Goal: Task Accomplishment & Management: Use online tool/utility

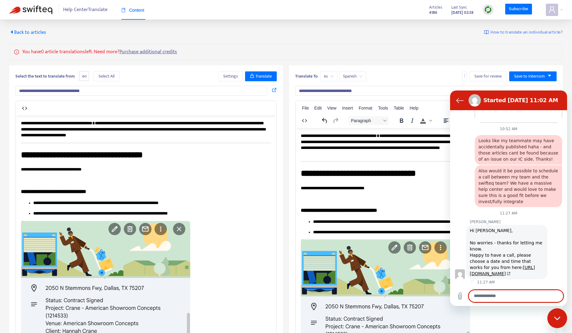
scroll to position [785, 0]
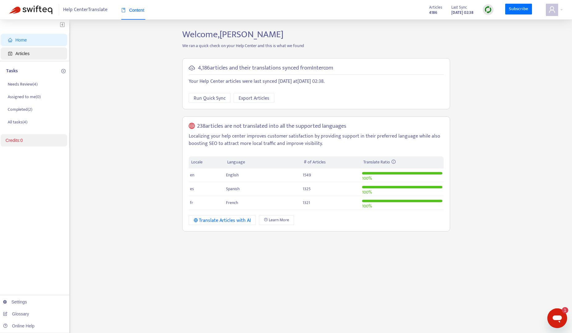
click at [31, 54] on span "Articles" at bounding box center [35, 53] width 54 height 12
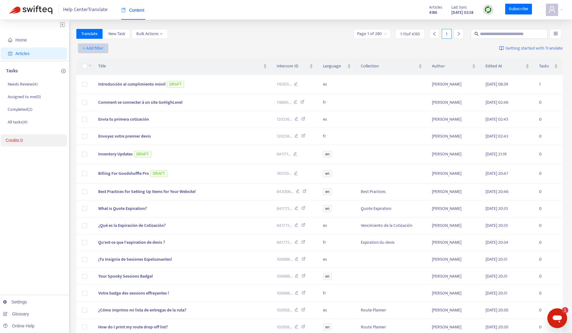
click at [98, 48] on span "+ Add filter" at bounding box center [92, 48] width 21 height 7
click at [98, 63] on span "Language" at bounding box center [102, 60] width 38 height 7
click at [116, 49] on div "Language: All" at bounding box center [100, 48] width 46 height 9
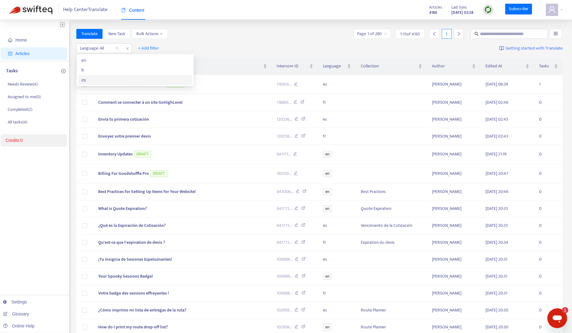
click at [106, 77] on div "es" at bounding box center [135, 80] width 107 height 7
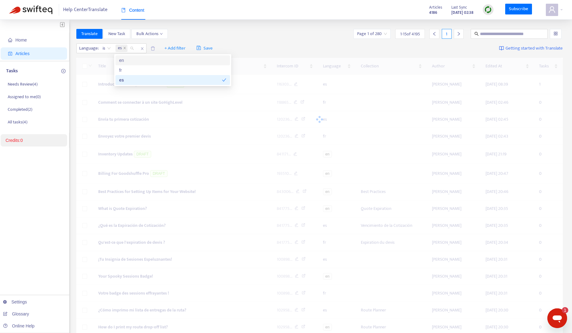
click at [253, 36] on div "Translate New Task Bulk Actions Page 1 of 280 1 - 15 of 4195 1" at bounding box center [319, 34] width 486 height 10
click at [170, 46] on span "+ Add filter" at bounding box center [174, 48] width 21 height 7
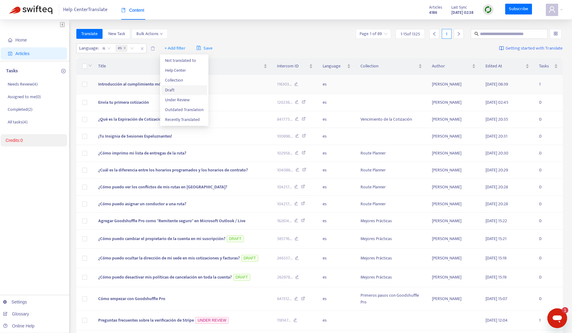
click at [182, 90] on span "Draft" at bounding box center [184, 90] width 38 height 7
click at [187, 46] on input "search" at bounding box center [171, 48] width 39 height 9
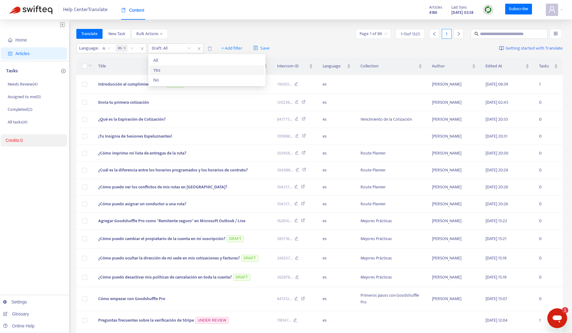
click at [172, 67] on div "Yes" at bounding box center [206, 70] width 107 height 7
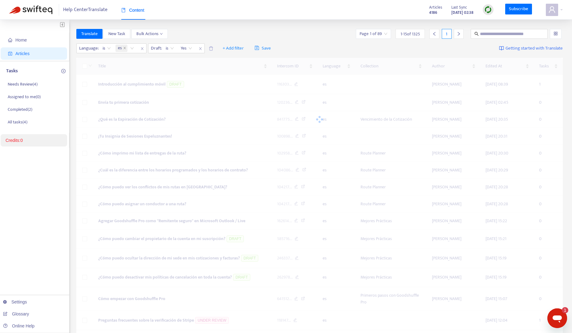
click at [221, 26] on div "Home Articles Tasks Needs Review ( 4 ) Assigned to me ( 0 ) Completed ( 2 ) All…" at bounding box center [286, 204] width 572 height 369
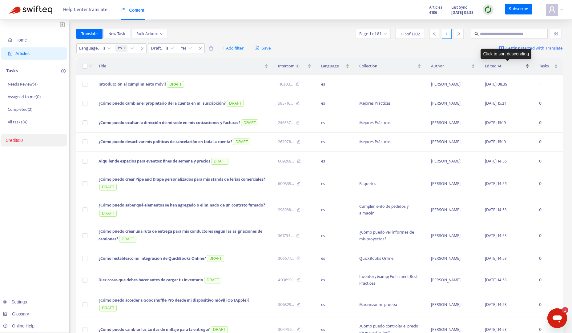
click at [528, 68] on div "Edited At" at bounding box center [507, 66] width 44 height 7
click at [151, 83] on span "Introducción al cumplimiento móvil" at bounding box center [131, 84] width 67 height 7
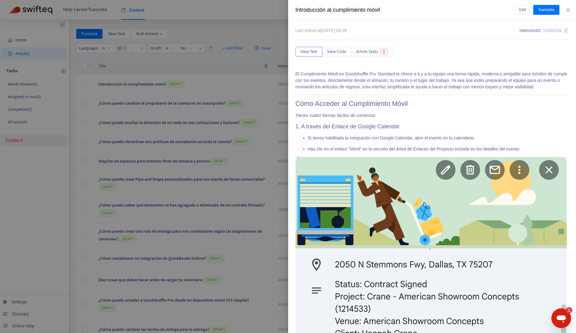
click at [214, 61] on div at bounding box center [288, 166] width 576 height 333
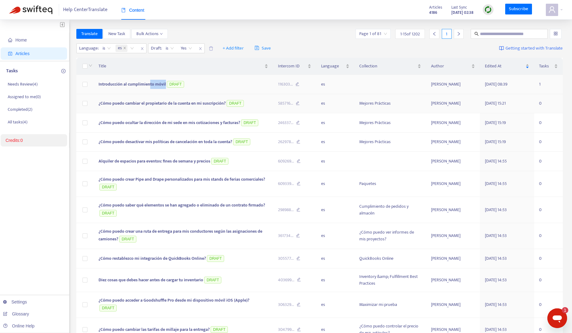
drag, startPoint x: 151, startPoint y: 84, endPoint x: 180, endPoint y: 77, distance: 30.1
click at [170, 82] on span "Introducción al cumplimiento móvil DRAFT" at bounding box center [141, 84] width 87 height 7
drag, startPoint x: 98, startPoint y: 86, endPoint x: 171, endPoint y: 85, distance: 73.2
click at [167, 86] on span "Introducción al cumplimiento móvil DRAFT" at bounding box center [141, 84] width 87 height 7
copy span "Introducción al cumplimiento móvil"
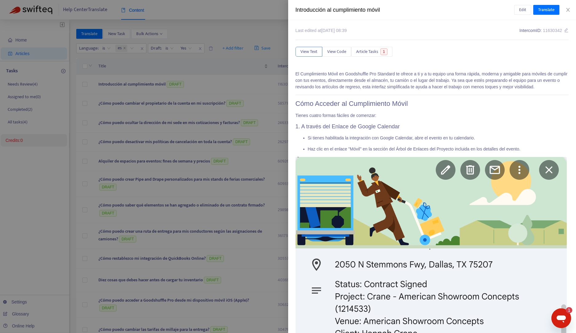
click at [240, 108] on div at bounding box center [288, 166] width 576 height 333
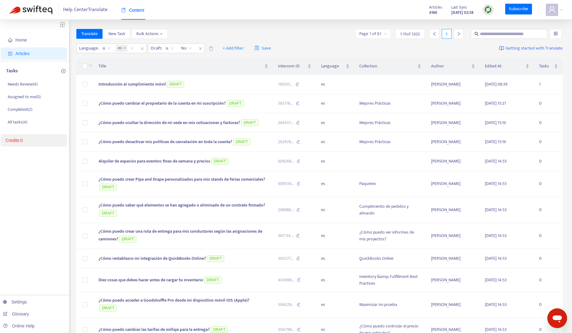
click at [460, 18] on div "Help Center Translate Content Articles 4186 Last Sync Aug 20, 2025 02:38 Subscr…" at bounding box center [286, 10] width 572 height 20
drag, startPoint x: 226, startPoint y: 104, endPoint x: 98, endPoint y: 107, distance: 128.6
click at [98, 107] on td "¿Cómo puedo cambiar el propietario de la cuenta en mi suscripción? DRAFT" at bounding box center [184, 103] width 180 height 19
copy span "¿Cómo puedo cambiar el propietario de la cuenta en mi suscripción?"
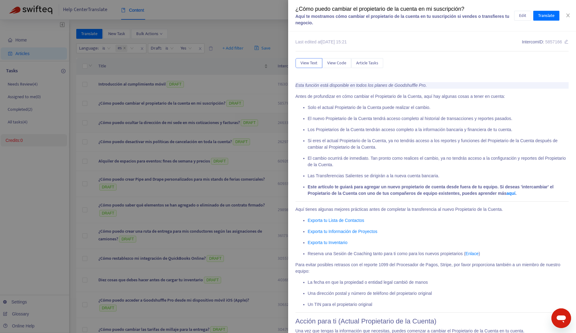
click at [188, 126] on div at bounding box center [288, 166] width 576 height 333
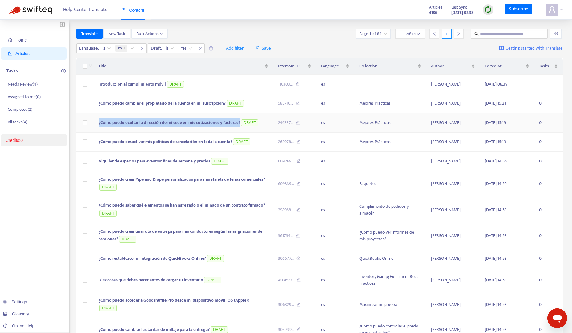
click at [85, 122] on tr "¿Cómo puedo ocultar la dirección de mi sede en mis cotizaciones y facturas? DRA…" at bounding box center [319, 122] width 486 height 19
copy tr "¿Cómo puedo ocultar la dirección de mi sede en mis cotizaciones y facturas?"
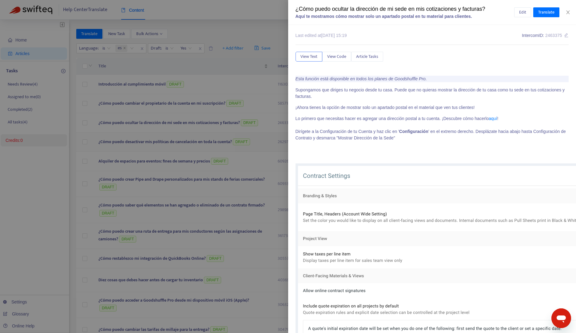
click at [217, 142] on div at bounding box center [288, 166] width 576 height 333
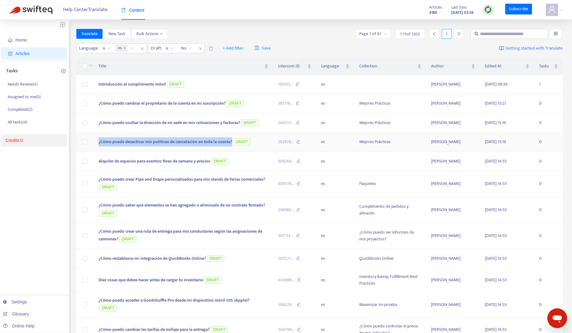
copy span "¿Cómo puedo desactivar mis políticas de cancelación en toda la cuenta?"
drag, startPoint x: 233, startPoint y: 143, endPoint x: 183, endPoint y: 123, distance: 53.3
click at [98, 142] on span "¿Cómo puedo desactivar mis políticas de cancelación en toda la cuenta?" at bounding box center [165, 141] width 134 height 7
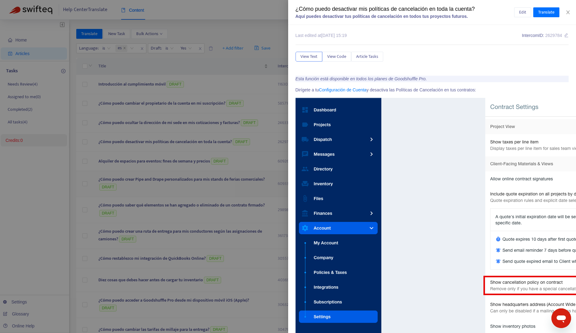
click at [192, 172] on div at bounding box center [288, 166] width 576 height 333
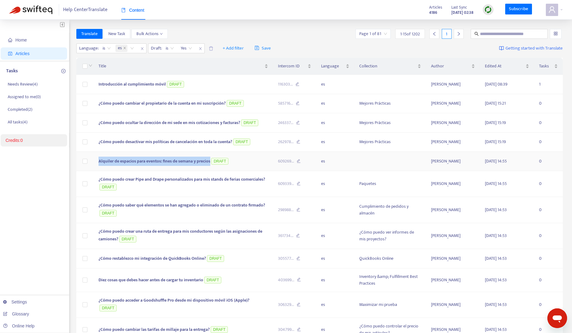
copy span "Alquiler de espacios para eventos: fines de semana y precios"
drag, startPoint x: 211, startPoint y: 163, endPoint x: 154, endPoint y: 158, distance: 57.4
click at [96, 161] on td "Alquiler de espacios para eventos: fines de semana y precios DRAFT" at bounding box center [184, 161] width 180 height 19
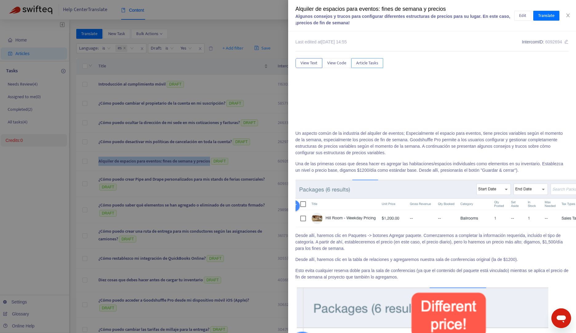
click at [373, 64] on span "Article Tasks" at bounding box center [367, 63] width 22 height 7
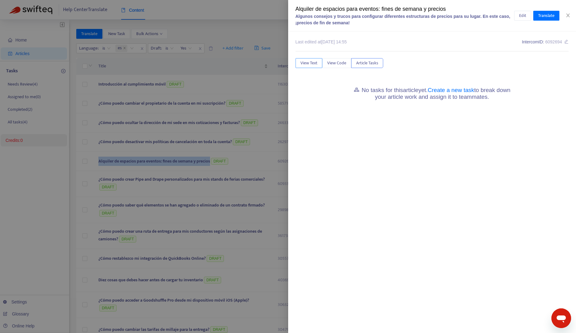
click at [301, 65] on span "View Text" at bounding box center [309, 63] width 17 height 7
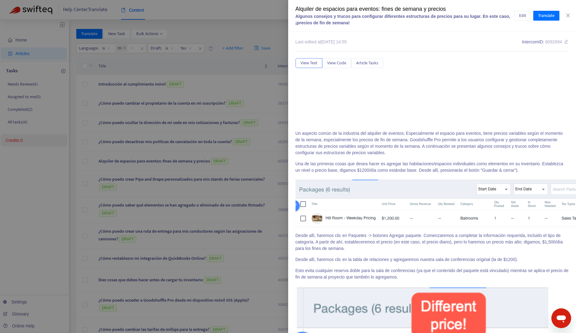
click at [246, 161] on div at bounding box center [288, 166] width 576 height 333
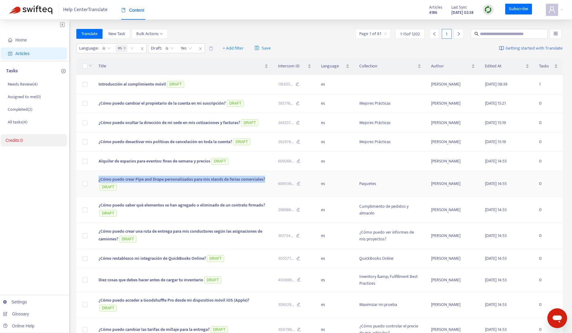
copy span "¿Cómo puedo crear Pipe and Drape personalizados para mis stands de ferias comer…"
drag, startPoint x: 268, startPoint y: 179, endPoint x: 97, endPoint y: 177, distance: 171.1
click at [97, 177] on td "¿Cómo puedo crear Pipe and Drape personalizados para mis stands de ferias comer…" at bounding box center [184, 184] width 180 height 26
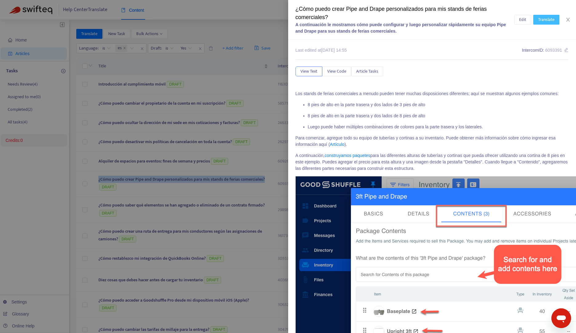
click at [550, 23] on span "Translate" at bounding box center [546, 19] width 16 height 7
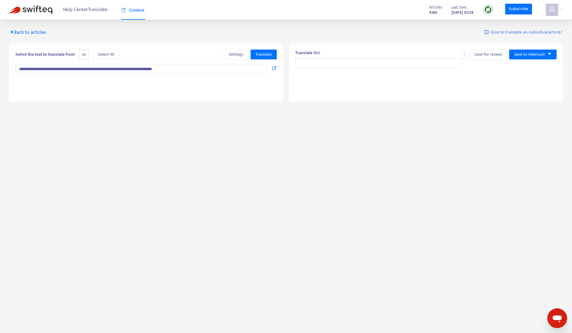
type input "**********"
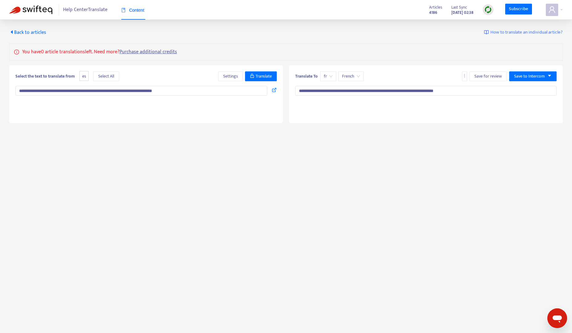
type textarea "**********"
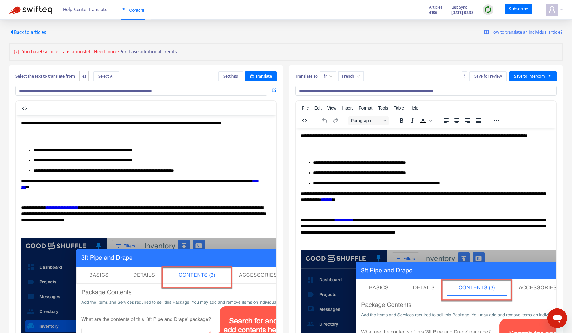
click at [21, 31] on span "Back to articles" at bounding box center [27, 32] width 37 height 8
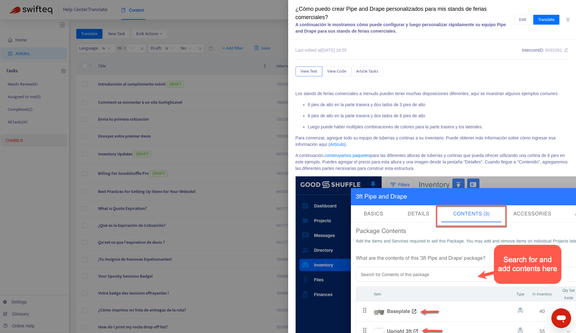
click at [232, 26] on div at bounding box center [288, 166] width 576 height 333
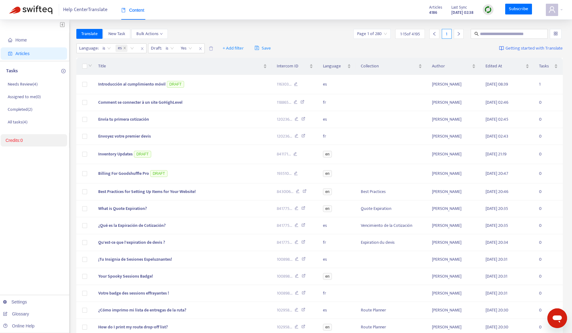
click at [283, 28] on div "Home Articles Tasks Needs Review ( 4 ) Assigned to me ( 0 ) Completed ( 2 ) All…" at bounding box center [286, 204] width 572 height 369
click at [295, 42] on div "Language : is es Draft : is Yes + Add filter Save Getting started with Translate" at bounding box center [319, 48] width 486 height 14
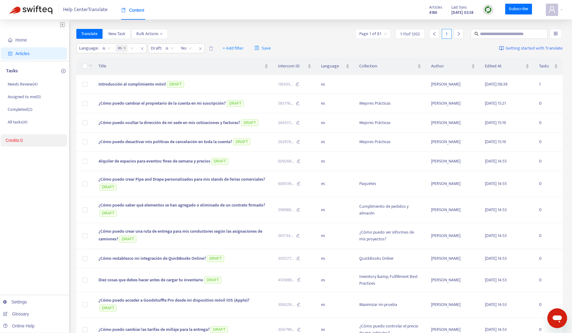
click at [493, 9] on div at bounding box center [487, 9] width 11 height 11
click at [502, 22] on link "Quick Sync" at bounding box center [501, 22] width 26 height 7
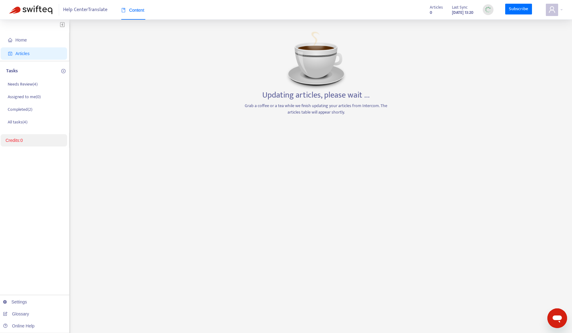
drag, startPoint x: 444, startPoint y: 92, endPoint x: 465, endPoint y: 58, distance: 39.4
click at [446, 89] on div "Home Articles Tasks Needs Review ( 4 ) Assigned to me ( 0 ) Completed ( 2 ) All…" at bounding box center [285, 209] width 553 height 360
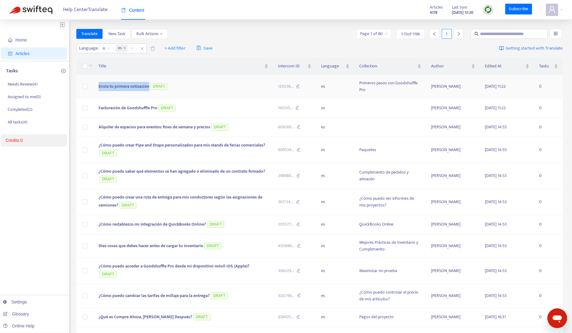
drag, startPoint x: 146, startPoint y: 87, endPoint x: 113, endPoint y: 86, distance: 33.6
click at [97, 85] on td "Envía tu primera cotización DRAFT" at bounding box center [184, 87] width 180 height 24
copy span "Envía tu primera cotización"
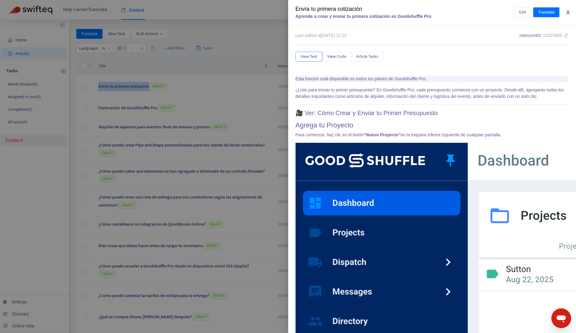
click at [568, 10] on icon "close" at bounding box center [568, 12] width 5 height 5
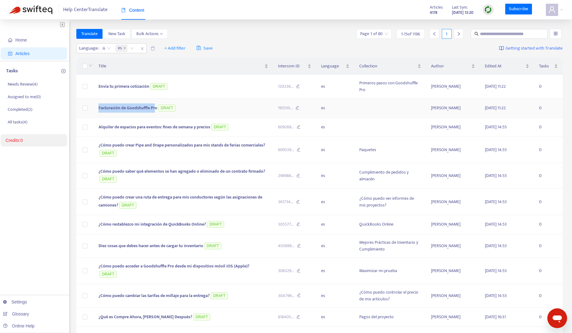
copy tr "Facturación de Goodshuffle Pr"
drag, startPoint x: 155, startPoint y: 108, endPoint x: 92, endPoint y: 108, distance: 63.1
click at [90, 108] on tr "Facturación de Goodshuffle Pro DRAFT 193510 ... es Alison Panza 2025-08-20 11:2…" at bounding box center [319, 107] width 486 height 19
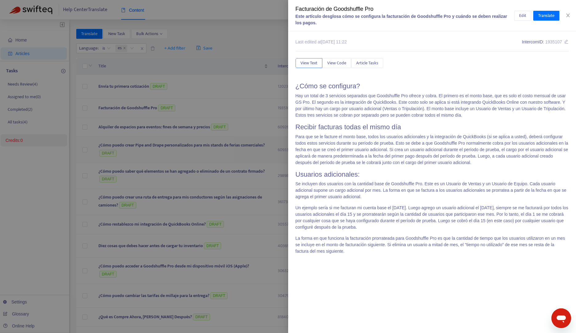
click at [214, 139] on div at bounding box center [288, 166] width 576 height 333
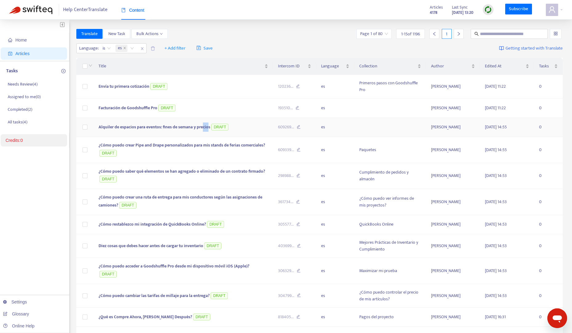
drag, startPoint x: 209, startPoint y: 127, endPoint x: 209, endPoint y: 133, distance: 6.2
click at [205, 132] on td "Alquiler de espacios para eventos: fines de semana y precios DRAFT" at bounding box center [184, 127] width 180 height 19
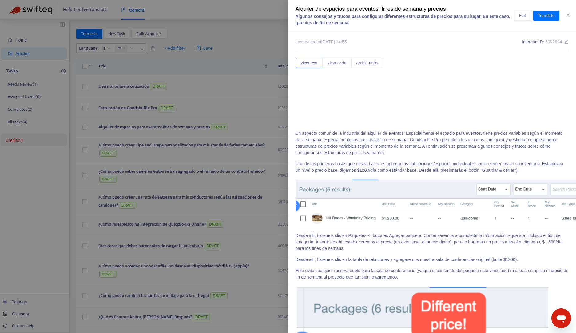
click at [244, 54] on div at bounding box center [288, 166] width 576 height 333
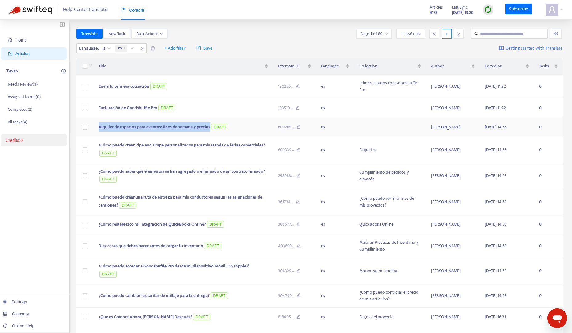
copy span "Alquiler de espacios para eventos: fines de semana y precios"
drag, startPoint x: 212, startPoint y: 130, endPoint x: 95, endPoint y: 129, distance: 116.3
click at [95, 129] on td "Alquiler de espacios para eventos: fines de semana y precios DRAFT" at bounding box center [184, 127] width 180 height 19
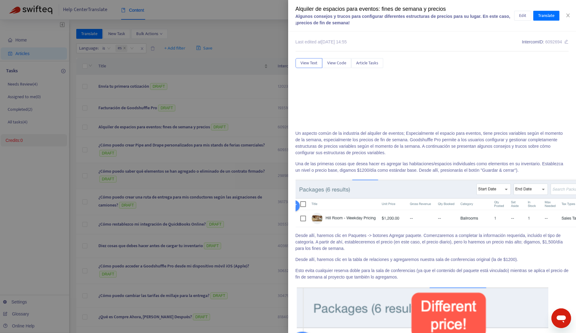
drag, startPoint x: 156, startPoint y: 157, endPoint x: 157, endPoint y: 163, distance: 6.5
click at [157, 157] on div at bounding box center [288, 166] width 576 height 333
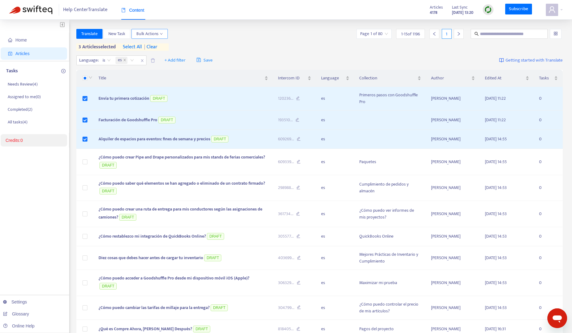
click at [157, 34] on span "Bulk Actions" at bounding box center [149, 33] width 26 height 7
click at [272, 41] on div "Translate New Task Bulk Actions Page 1 of 80 1 - 15 of 1196 1 3 articles select…" at bounding box center [319, 40] width 486 height 22
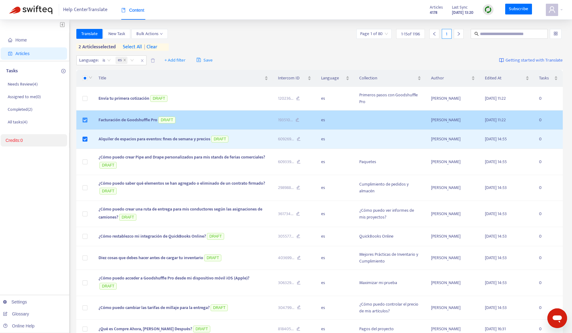
click at [86, 117] on label at bounding box center [84, 120] width 5 height 7
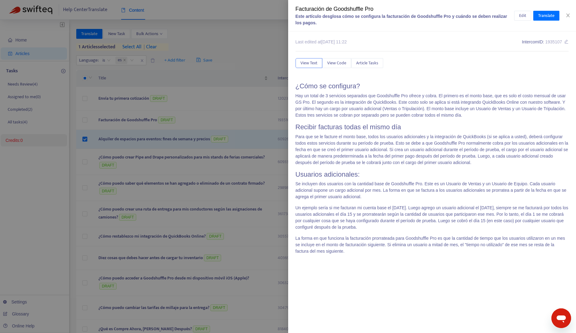
click at [84, 139] on div at bounding box center [288, 166] width 576 height 333
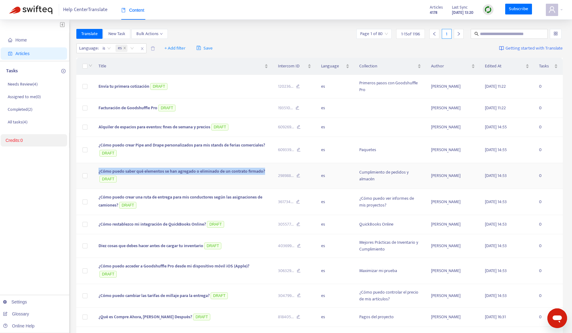
copy span "¿Cómo puedo saber qué elementos se han agregado o eliminado de un contrato firm…"
drag, startPoint x: 230, startPoint y: 172, endPoint x: 264, endPoint y: 150, distance: 40.7
click at [94, 170] on td "¿Cómo puedo saber qué elementos se han agregado o eliminado de un contrato firm…" at bounding box center [184, 176] width 180 height 26
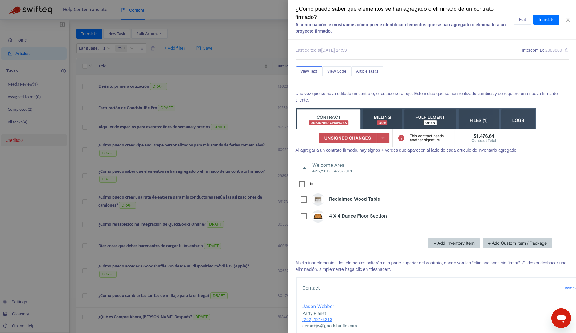
click at [199, 193] on div at bounding box center [288, 166] width 576 height 333
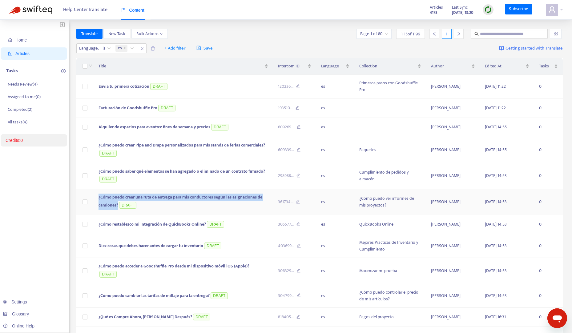
copy span "¿Cómo puedo crear una ruta de entrega para mis conductores según las asignacion…"
drag, startPoint x: 113, startPoint y: 202, endPoint x: 128, endPoint y: 196, distance: 16.2
click at [98, 197] on span "¿Cómo puedo crear una ruta de entrega para mis conductores según las asignacion…" at bounding box center [180, 201] width 164 height 15
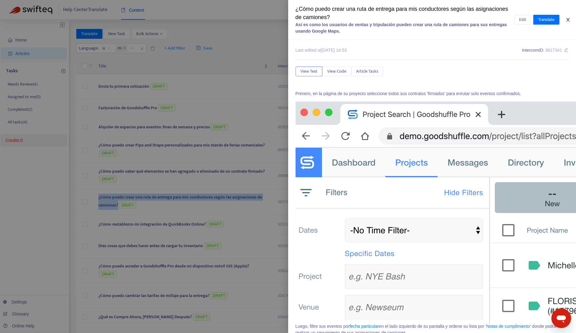
click at [570, 21] on icon "close" at bounding box center [567, 20] width 3 height 4
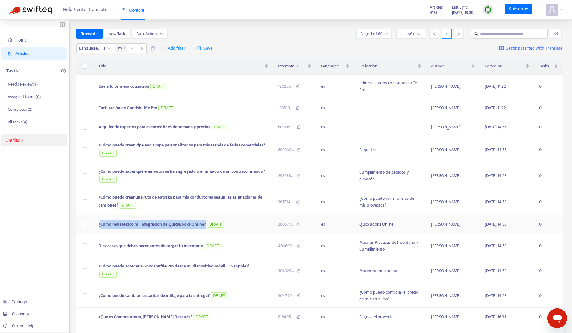
copy span "Cómo restablezco mi integración de QuickBooks Online?"
copy span "¿Cómo restablezco mi integración de QuickBooks Online?"
drag, startPoint x: 205, startPoint y: 226, endPoint x: 188, endPoint y: 212, distance: 21.9
click at [97, 222] on td "¿Cómo restablezco mi integración de QuickBooks Online? DRAFT" at bounding box center [184, 224] width 180 height 19
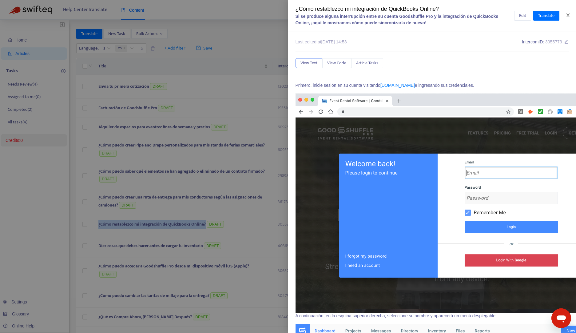
click at [568, 17] on icon "close" at bounding box center [568, 15] width 5 height 5
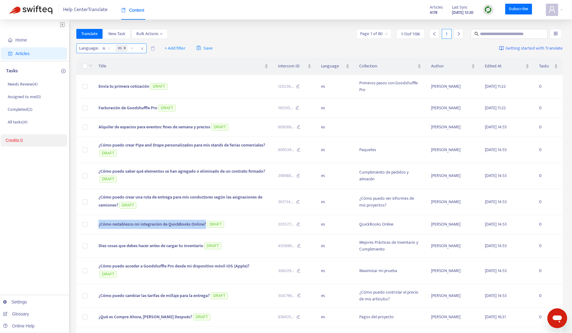
click at [124, 47] on icon "close" at bounding box center [124, 48] width 2 height 2
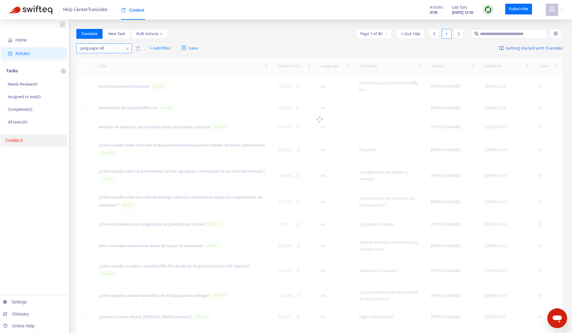
click at [126, 47] on icon "close" at bounding box center [128, 49] width 4 height 4
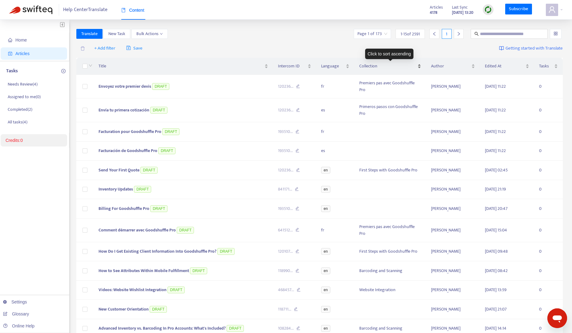
click at [374, 68] on span "Collection" at bounding box center [387, 66] width 57 height 7
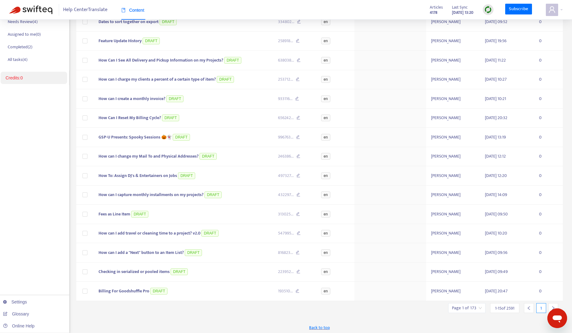
scroll to position [65, 0]
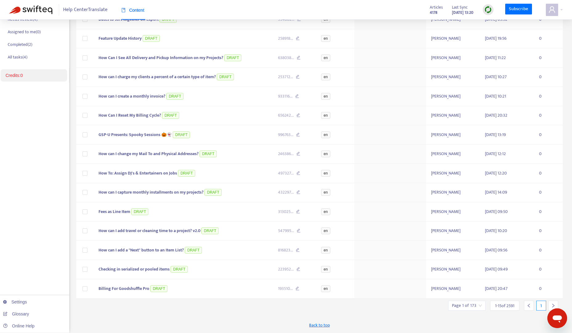
click at [553, 303] on icon "right" at bounding box center [553, 305] width 4 height 4
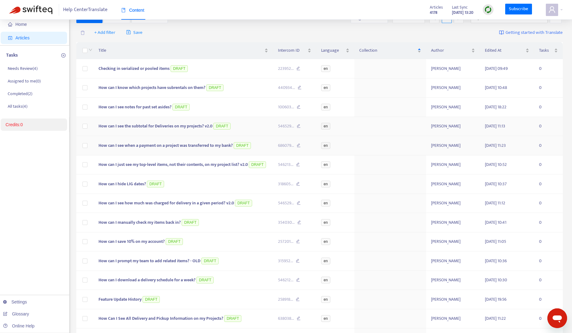
scroll to position [0, 0]
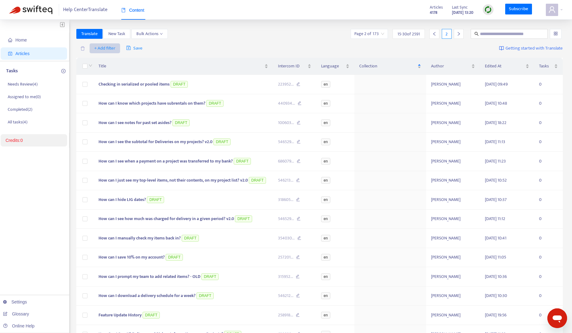
click at [100, 49] on span "+ Add filter" at bounding box center [104, 48] width 21 height 7
click at [109, 61] on span "Language" at bounding box center [113, 60] width 38 height 7
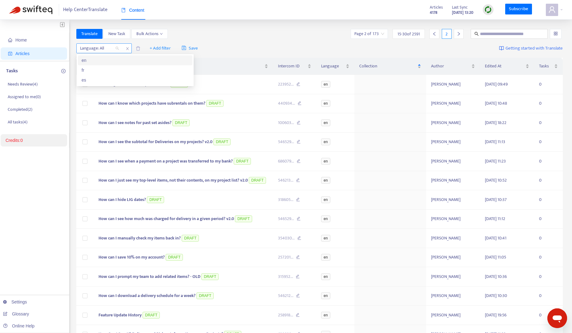
click at [108, 48] on div at bounding box center [96, 48] width 37 height 7
click at [98, 60] on div "en" at bounding box center [135, 60] width 107 height 7
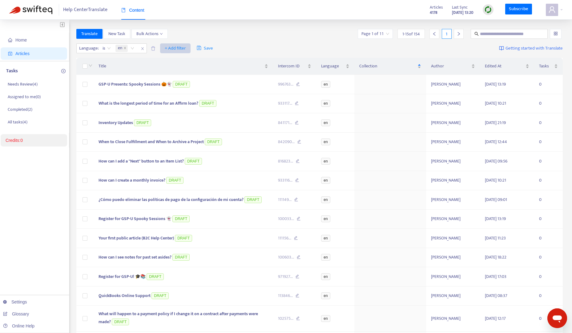
click at [173, 49] on span "+ Add filter" at bounding box center [175, 48] width 21 height 7
click at [177, 87] on span "Draft" at bounding box center [184, 90] width 38 height 7
click at [188, 49] on div "Click to sort ascending" at bounding box center [182, 54] width 48 height 10
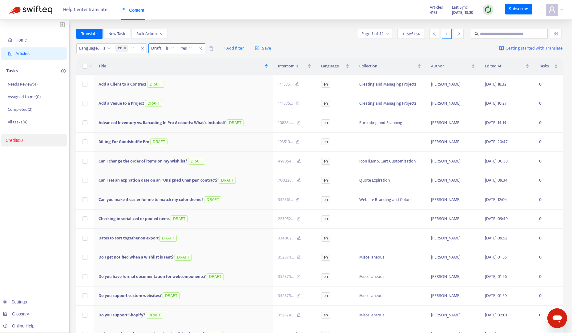
click at [194, 46] on div "Yes" at bounding box center [187, 48] width 18 height 9
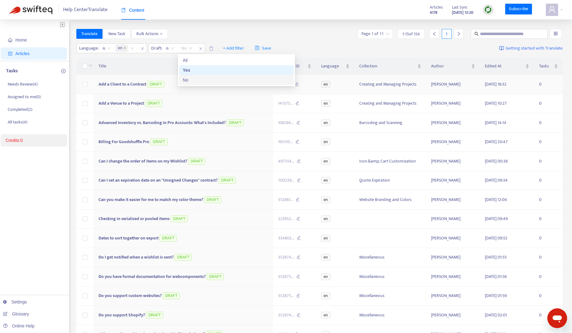
click at [196, 81] on div "No" at bounding box center [236, 80] width 107 height 7
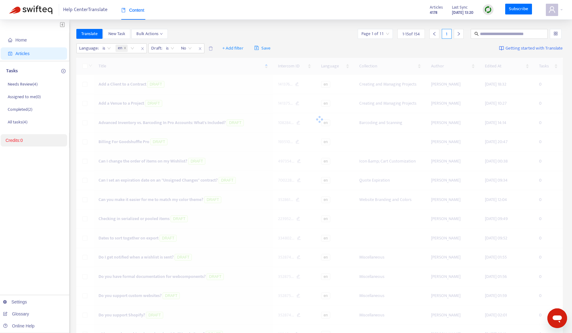
click at [334, 38] on div "Translate New Task Bulk Actions Page 1 of 11 1 - 15 of 154 1" at bounding box center [319, 34] width 486 height 10
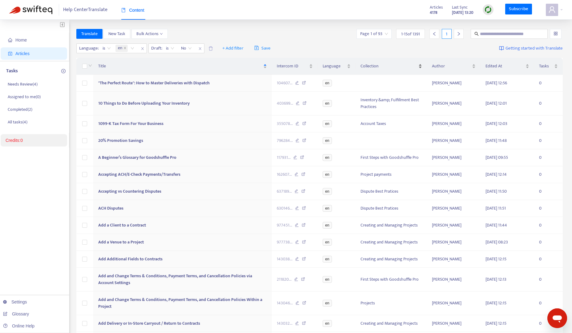
click at [408, 70] on div "Collection" at bounding box center [391, 66] width 62 height 7
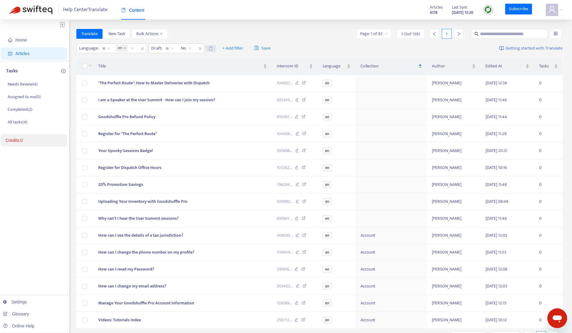
click at [142, 49] on icon "close" at bounding box center [143, 49] width 4 height 4
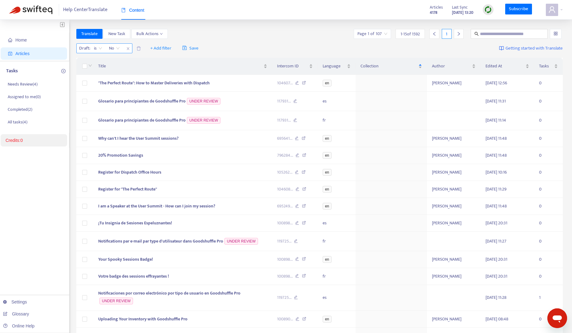
click at [127, 48] on icon "close" at bounding box center [128, 49] width 4 height 4
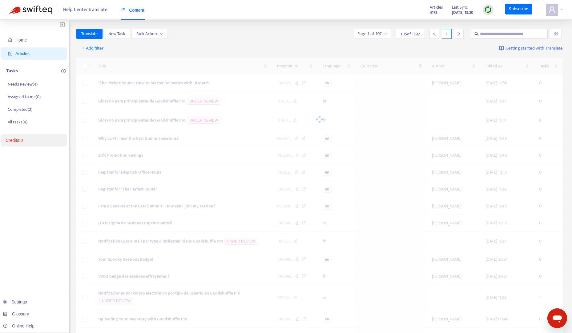
click at [250, 31] on div "Translate New Task Bulk Actions Page 1 of 107 1 - 15 of 1592 1" at bounding box center [319, 34] width 486 height 10
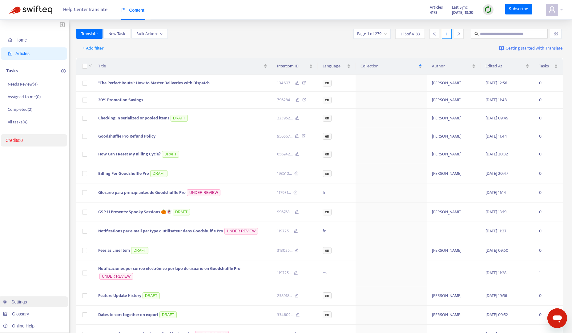
click at [25, 303] on link "Settings" at bounding box center [15, 301] width 24 height 5
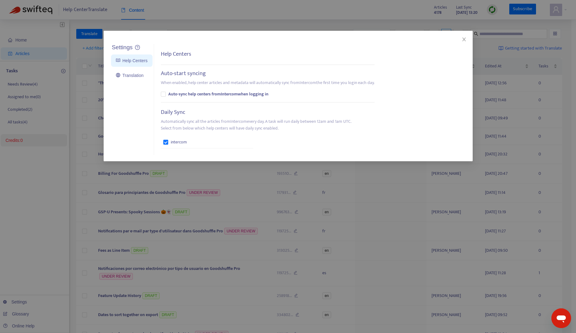
click at [33, 202] on div "Settings Help Centers Translation Settings Help Centers Auto-start syncing When…" at bounding box center [288, 166] width 576 height 333
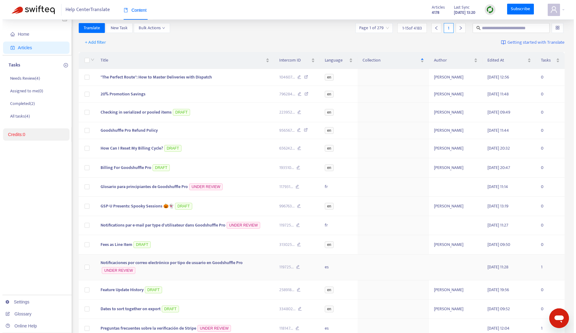
scroll to position [8, 0]
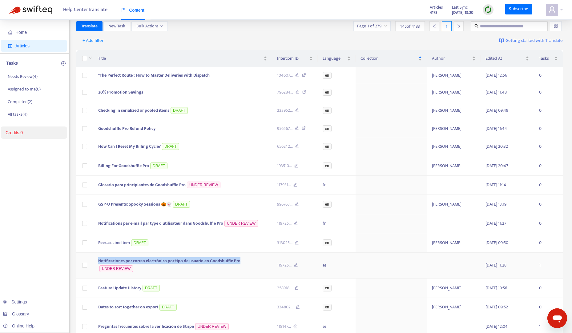
copy span "Notificaciones por correo electrónico por tipo de usuario en Goodshuffle Pro"
drag, startPoint x: 216, startPoint y: 262, endPoint x: 98, endPoint y: 260, distance: 118.2
click at [98, 260] on td "Notificaciones por correo electrónico por tipo de usuario en Goodshuffle Pro UN…" at bounding box center [182, 266] width 178 height 26
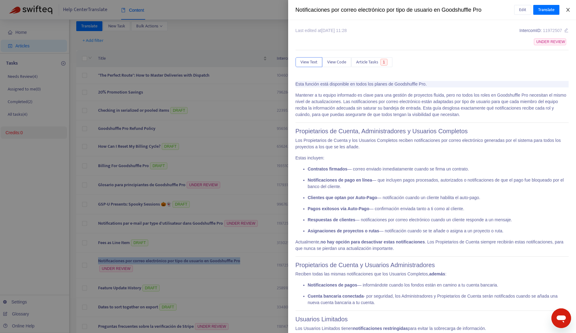
click at [569, 8] on icon "close" at bounding box center [568, 9] width 5 height 5
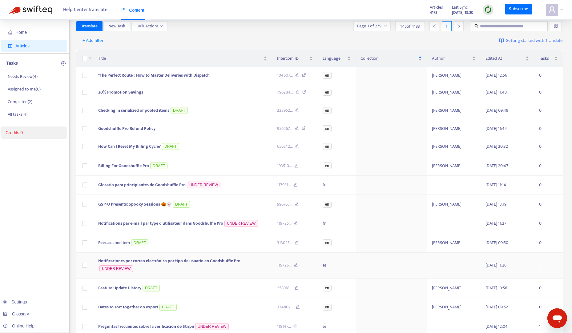
click at [186, 262] on span "Notificaciones por correo electrónico por tipo de usuario en Goodshuffle Pro" at bounding box center [169, 260] width 142 height 7
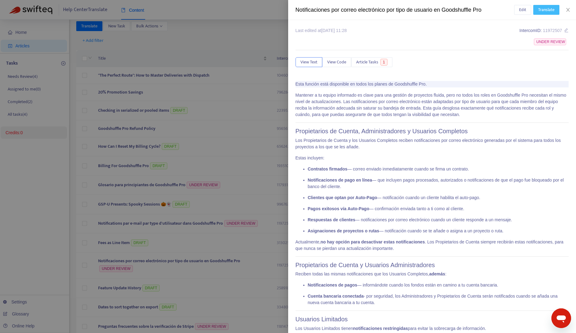
click at [544, 12] on span "Translate" at bounding box center [546, 9] width 16 height 7
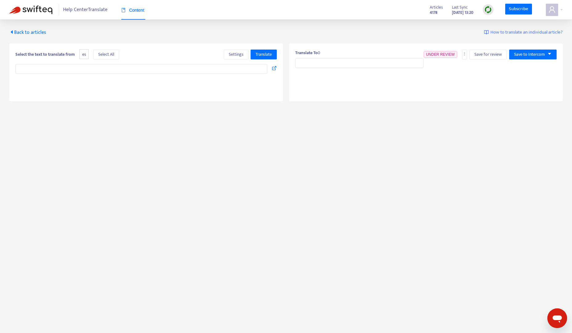
type input "**********"
type textarea "**********"
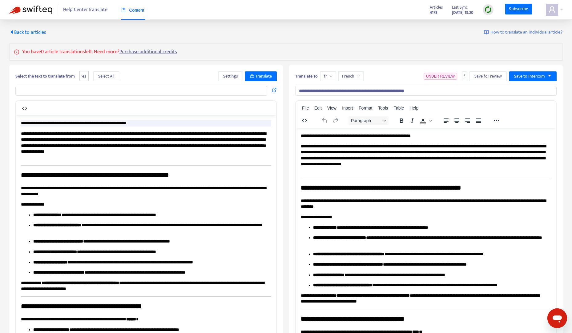
click at [24, 34] on span "Back to articles" at bounding box center [27, 32] width 37 height 8
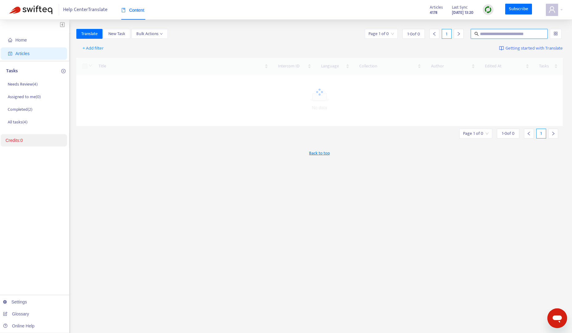
click at [512, 34] on input "text" at bounding box center [509, 33] width 59 height 7
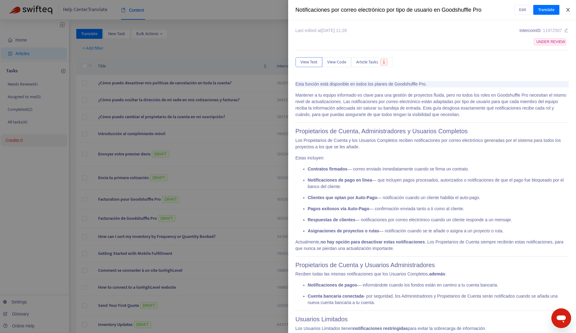
click at [569, 6] on div "Notificaciones por correo electrónico por tipo de usuario en Goodshuffle Pro Ed…" at bounding box center [432, 10] width 288 height 20
click at [568, 9] on icon "close" at bounding box center [568, 9] width 5 height 5
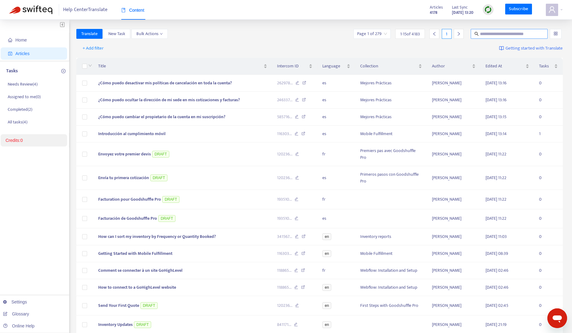
click at [506, 35] on input "text" at bounding box center [509, 33] width 59 height 7
paste input "**********"
type input "**********"
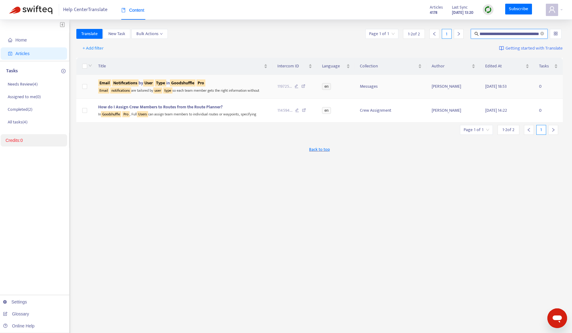
click at [164, 79] on sqkw "Type" at bounding box center [160, 82] width 11 height 7
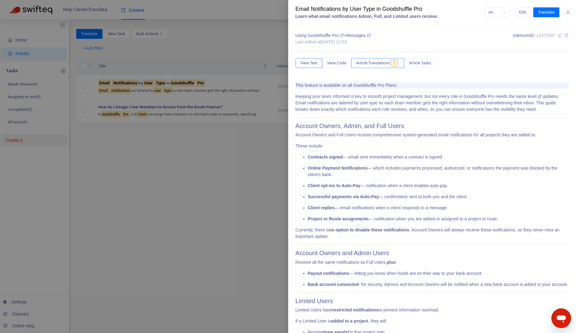
click at [372, 64] on span "Article Translations" at bounding box center [373, 63] width 34 height 7
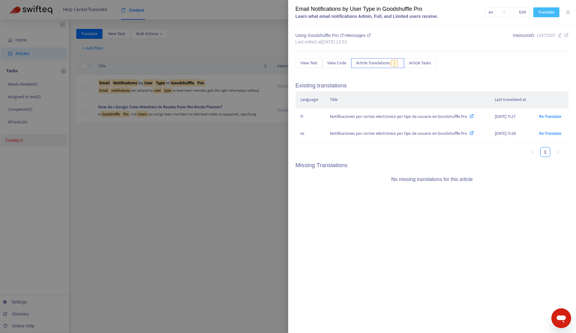
click at [547, 11] on span "Translate" at bounding box center [546, 12] width 16 height 7
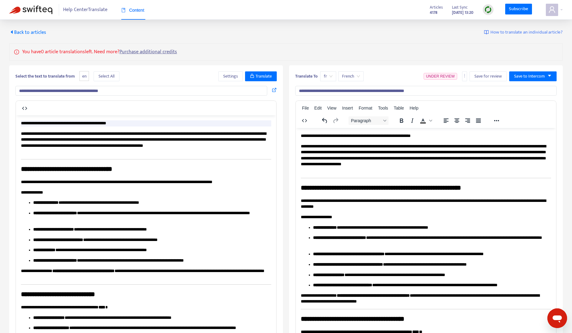
click at [327, 75] on span "fr" at bounding box center [328, 76] width 9 height 9
click at [334, 96] on div "es" at bounding box center [378, 98] width 107 height 7
type input "**********"
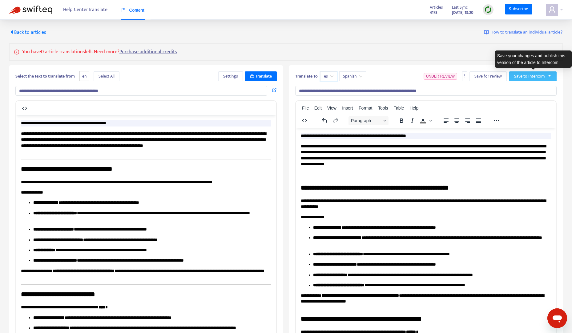
click at [551, 77] on icon "caret-down" at bounding box center [549, 76] width 4 height 4
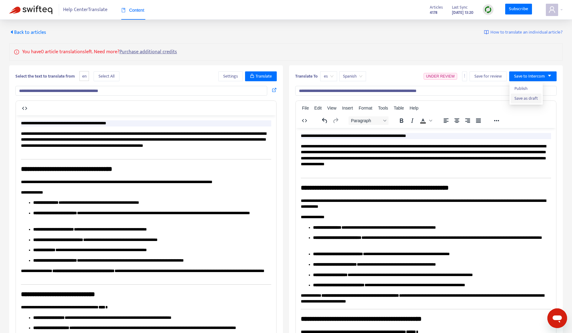
click at [532, 99] on span "Save as draft" at bounding box center [525, 98] width 23 height 7
drag, startPoint x: 26, startPoint y: 32, endPoint x: 74, endPoint y: 54, distance: 52.9
click at [26, 32] on span "Back to articles" at bounding box center [27, 32] width 37 height 8
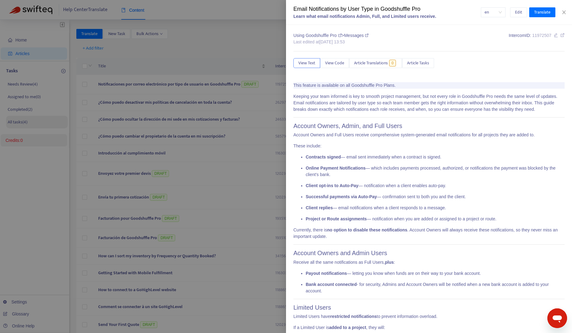
click at [23, 120] on div at bounding box center [286, 166] width 572 height 333
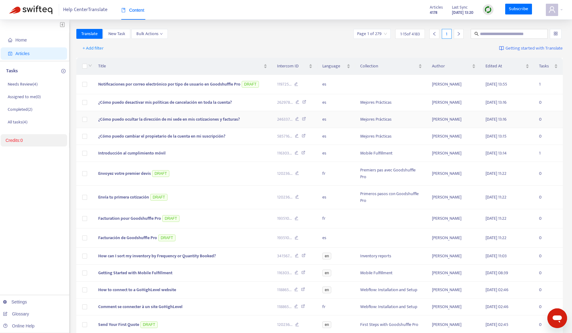
type input "**********"
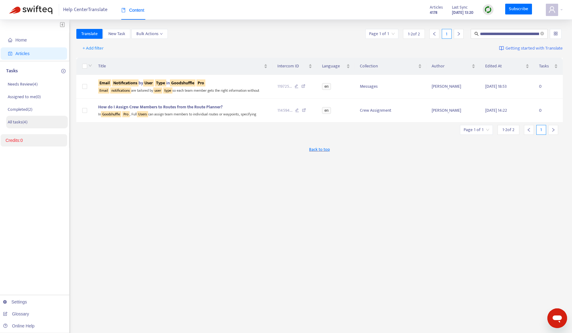
click at [25, 117] on li "All tasks ( 4 )" at bounding box center [37, 122] width 62 height 13
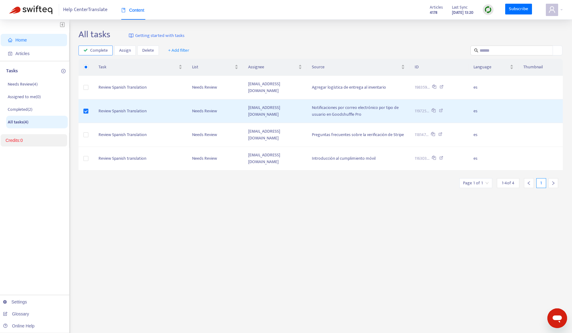
click at [92, 49] on span "Complete" at bounding box center [99, 50] width 18 height 7
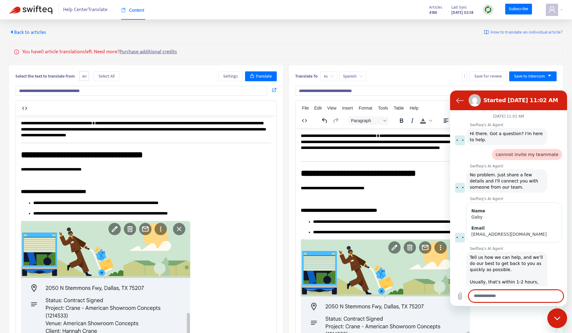
scroll to position [785, 0]
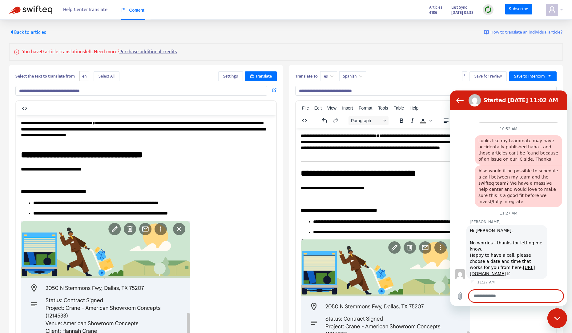
click at [560, 318] on icon "Close messaging window" at bounding box center [557, 318] width 6 height 4
